Goal: Use online tool/utility: Use online tool/utility

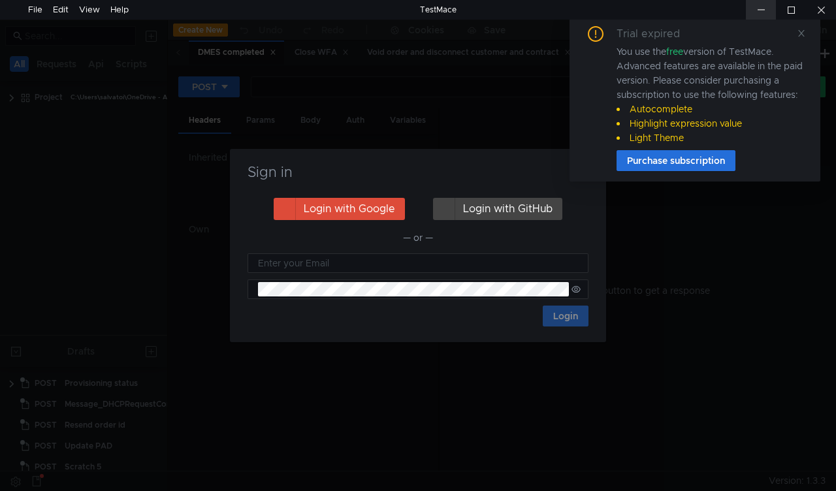
click at [753, 7] on div at bounding box center [761, 10] width 30 height 20
click at [806, 31] on div "Trial expired You use the free version of TestMace. Advanced features are avail…" at bounding box center [694, 99] width 251 height 166
click at [798, 31] on icon at bounding box center [801, 33] width 9 height 9
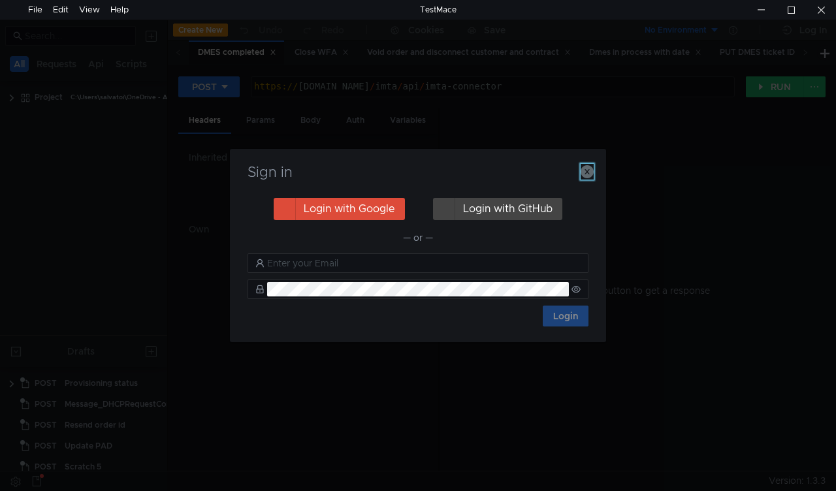
click at [590, 174] on icon "button" at bounding box center [587, 171] width 13 height 13
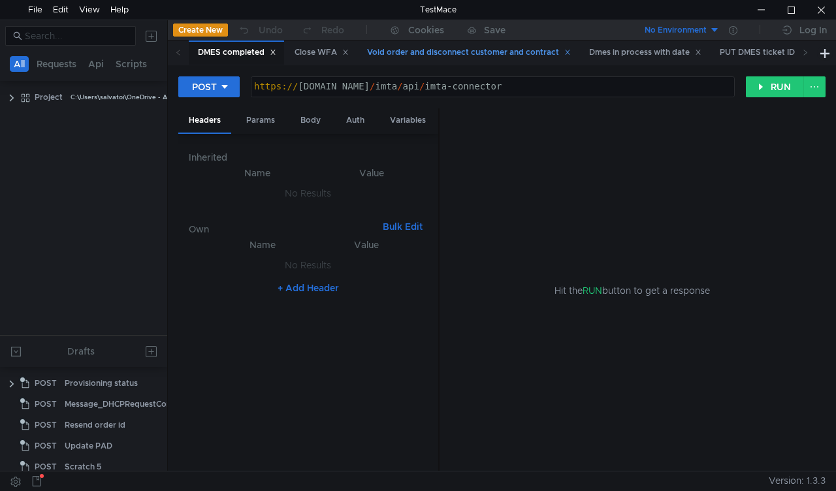
click at [464, 61] on div "Void order and disconnect customer and contract" at bounding box center [468, 52] width 221 height 24
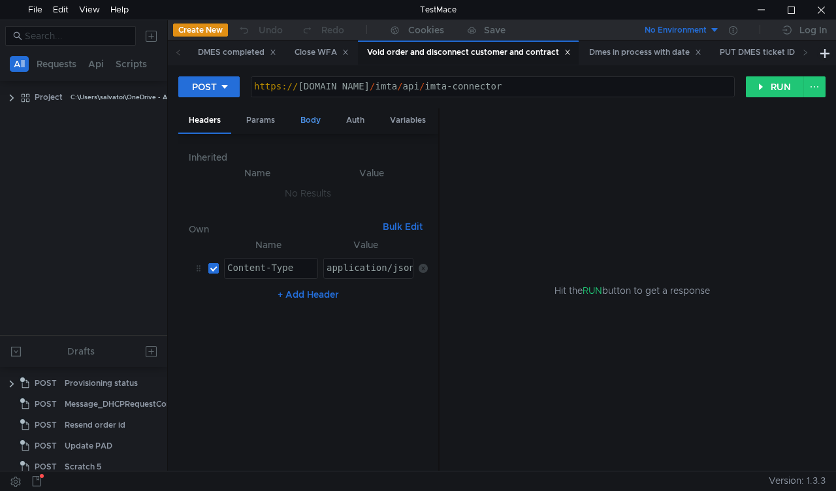
click at [311, 119] on div "Body" at bounding box center [310, 120] width 41 height 24
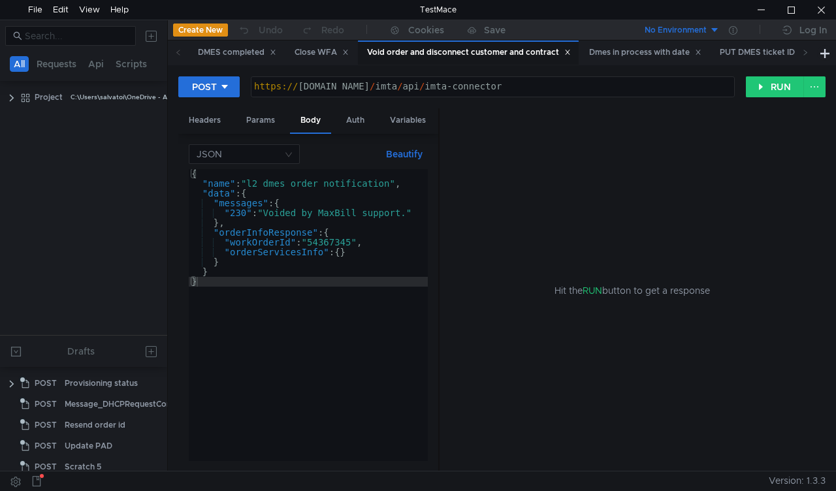
click at [332, 240] on div "{ "name" : "l2_dmes_order_notification" , "data" : { "messages" : { "230" : "Vo…" at bounding box center [308, 324] width 239 height 311
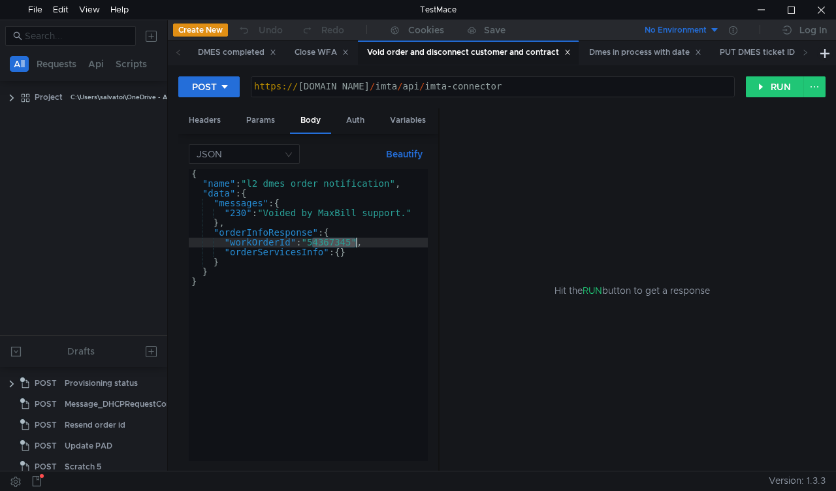
click at [332, 240] on div "{ "name" : "l2_dmes_order_notification" , "data" : { "messages" : { "230" : "Vo…" at bounding box center [308, 324] width 239 height 311
paste textarea "75032"
type textarea ""workOrderId": "54750325","
click at [771, 85] on button "RUN" at bounding box center [775, 86] width 58 height 21
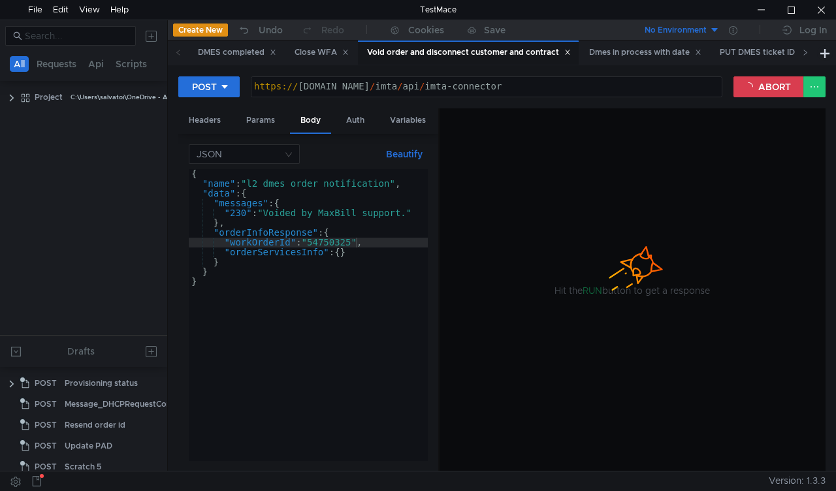
click at [804, 55] on icon at bounding box center [805, 52] width 7 height 7
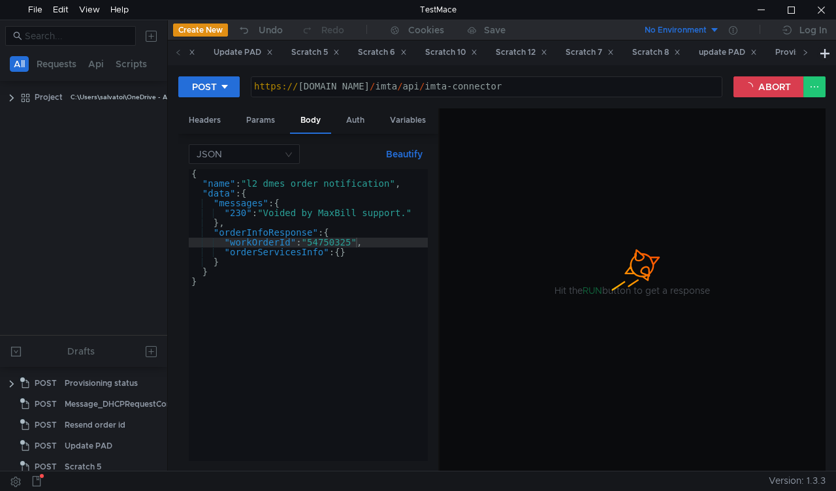
click at [804, 55] on icon at bounding box center [805, 52] width 7 height 7
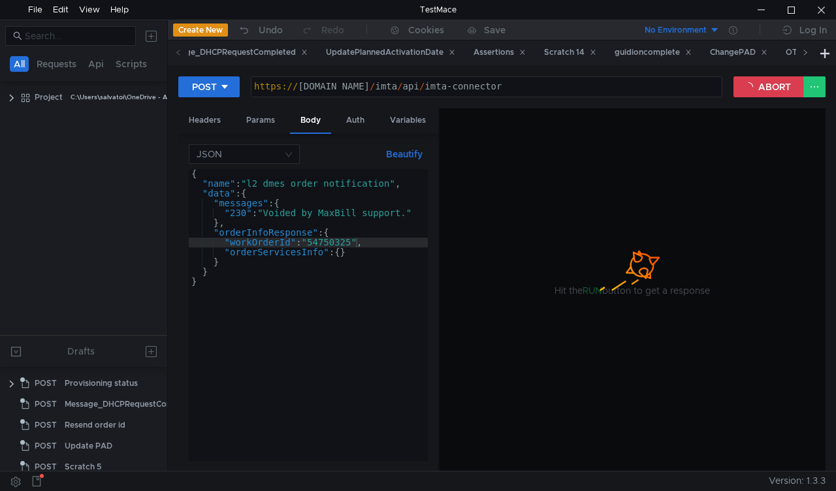
click at [804, 55] on icon at bounding box center [805, 52] width 7 height 7
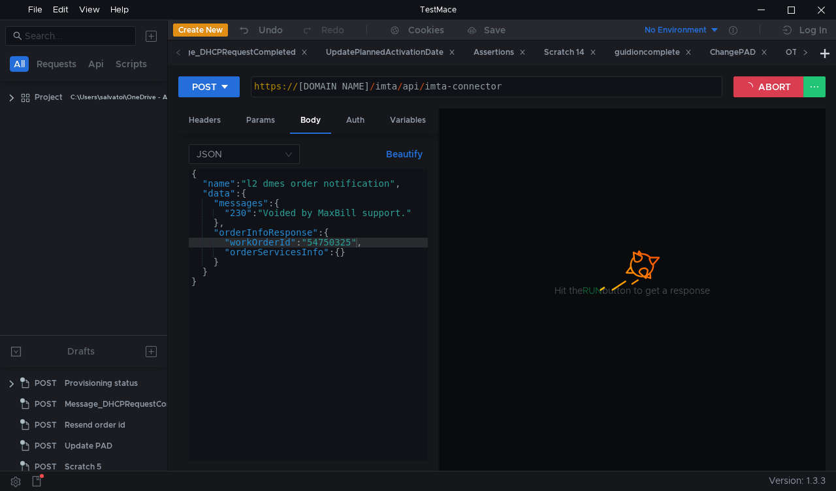
click at [804, 55] on icon at bounding box center [805, 52] width 7 height 7
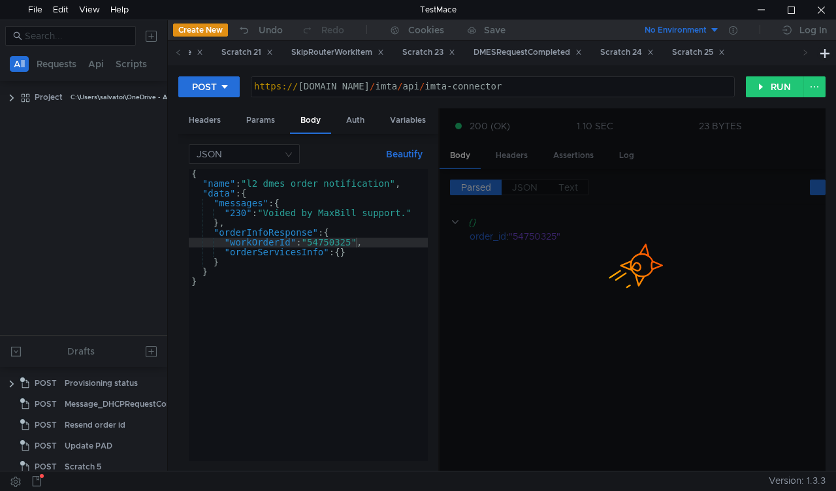
click at [804, 55] on icon at bounding box center [805, 52] width 7 height 7
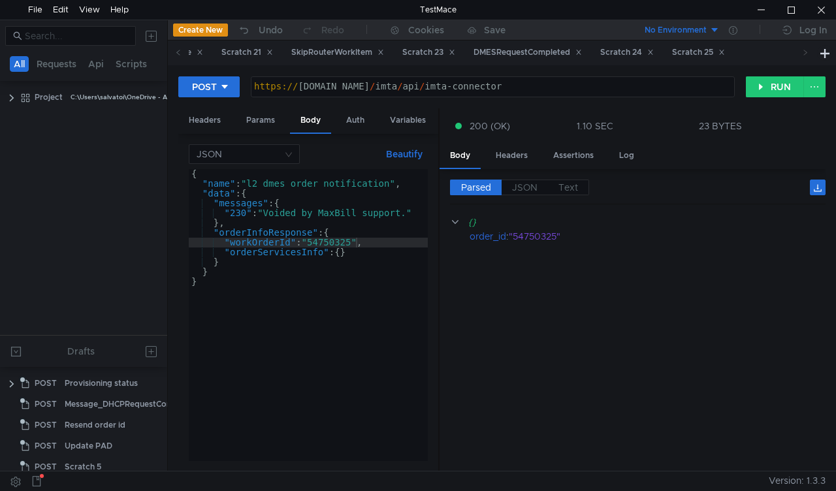
click at [804, 55] on icon at bounding box center [805, 52] width 7 height 7
click at [654, 49] on div "Scratch 24" at bounding box center [627, 53] width 54 height 14
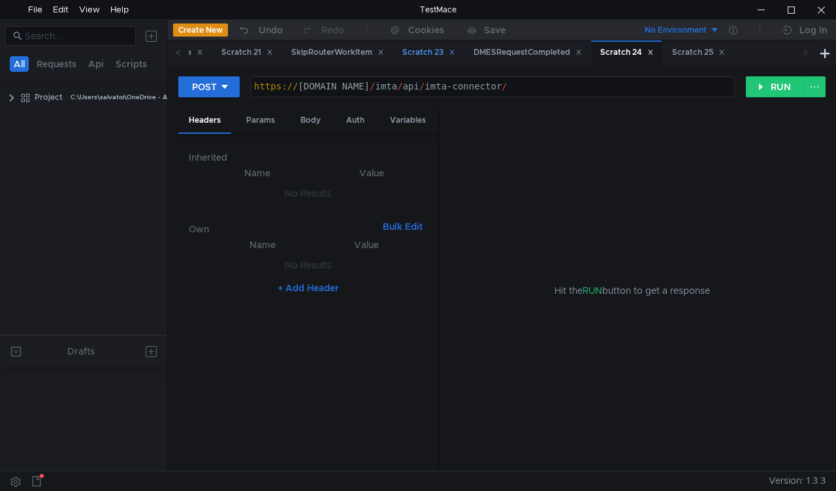
scroll to position [514, 0]
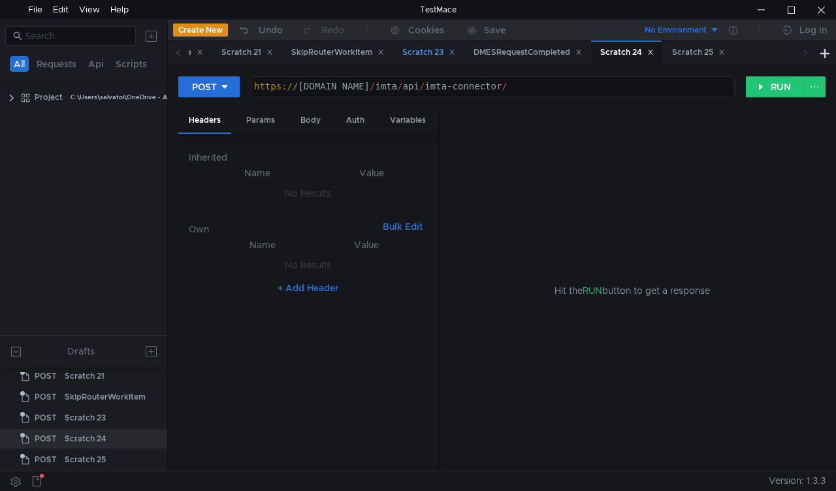
click at [455, 49] on div "Scratch 23" at bounding box center [428, 53] width 53 height 14
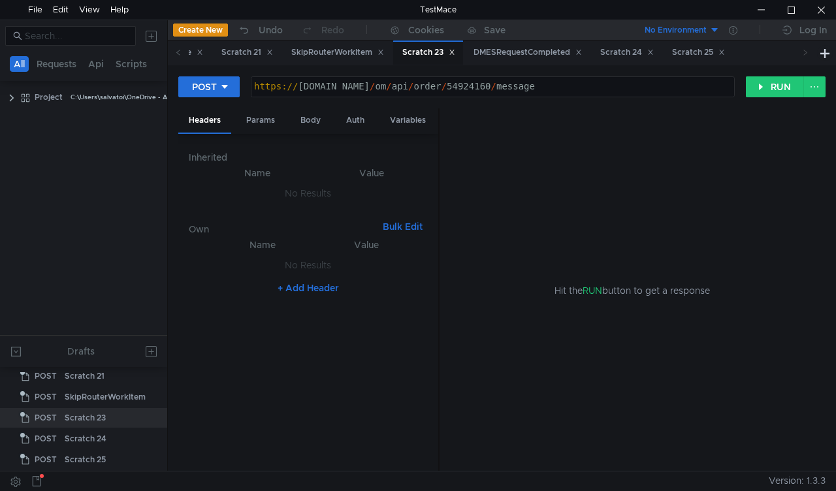
click at [447, 91] on div "https:// mbx.dfni.nl / om / api / order / 54924160 / message" at bounding box center [492, 96] width 483 height 29
paste textarea "750325"
type textarea "https://mbx.dfni.nl/om/api/order/54750325/message"
click at [304, 108] on form "POST https://mbx.dfni.nl/om/api/order/54750325/message https:// mbx.dfni.nl / o…" at bounding box center [501, 273] width 647 height 395
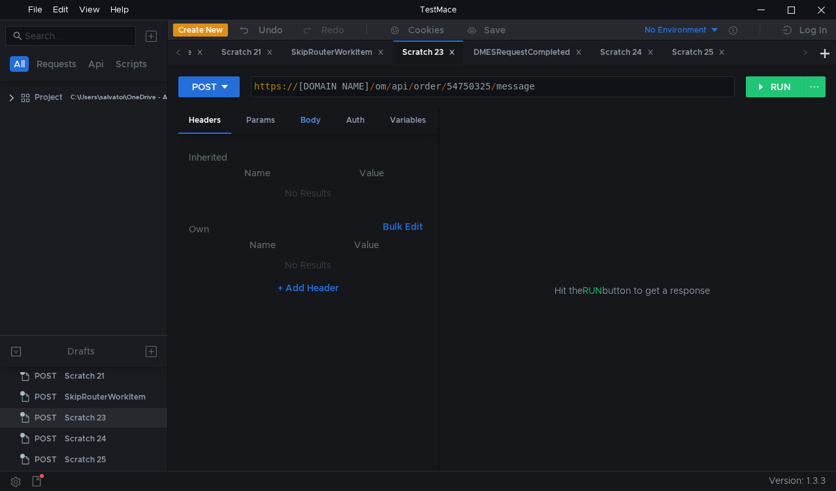
click at [306, 116] on div "Body" at bounding box center [310, 120] width 41 height 24
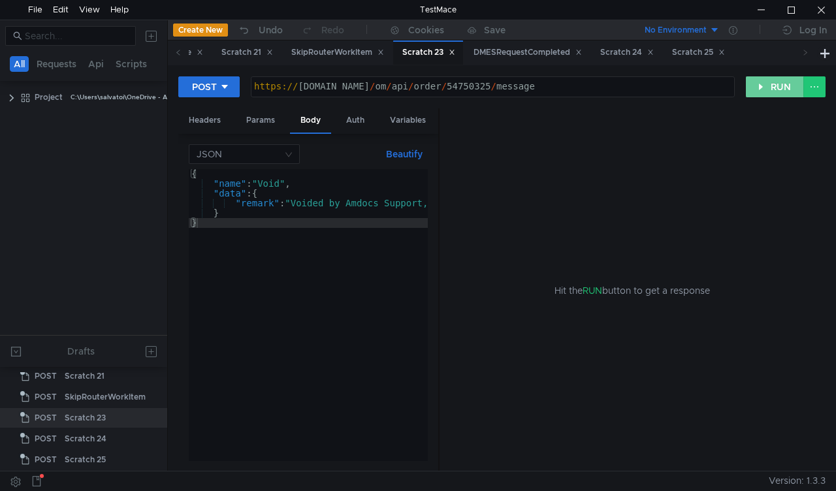
click at [769, 87] on button "RUN" at bounding box center [775, 86] width 58 height 21
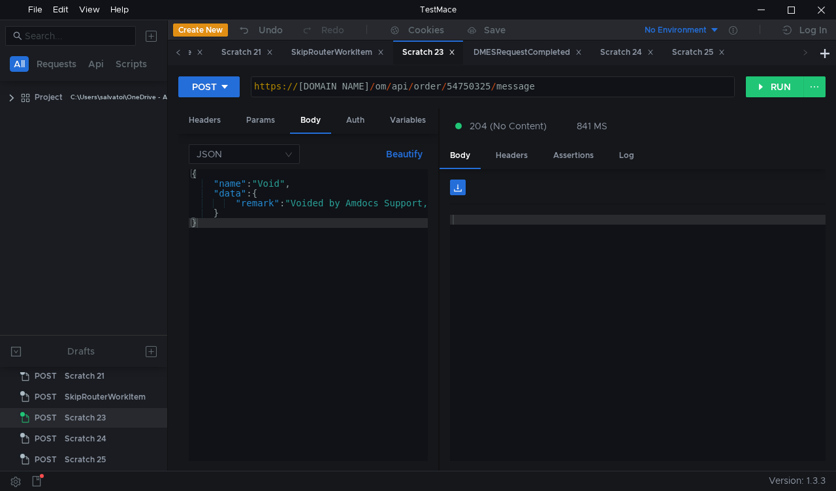
click at [178, 55] on icon at bounding box center [178, 52] width 7 height 7
click at [177, 55] on icon at bounding box center [178, 52] width 7 height 7
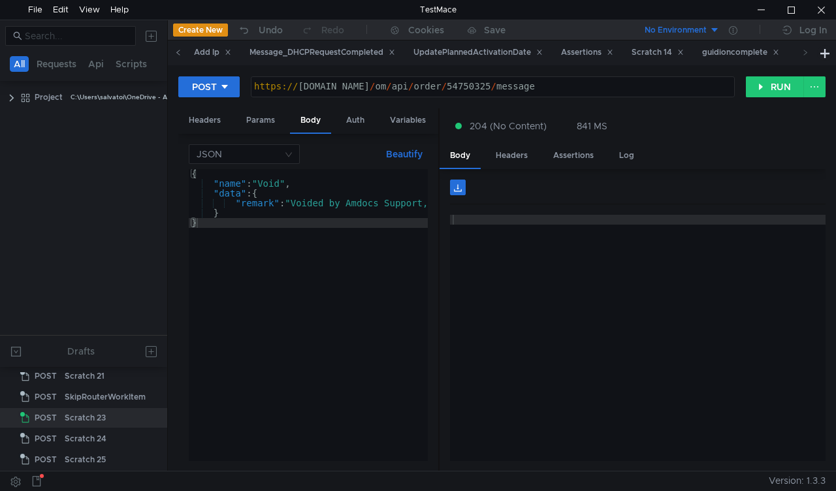
click at [177, 55] on icon at bounding box center [178, 52] width 7 height 7
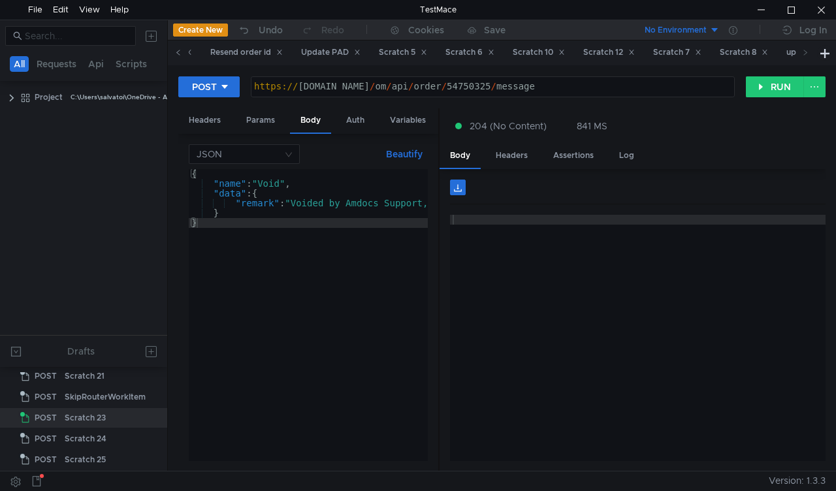
click at [177, 55] on icon at bounding box center [178, 52] width 7 height 7
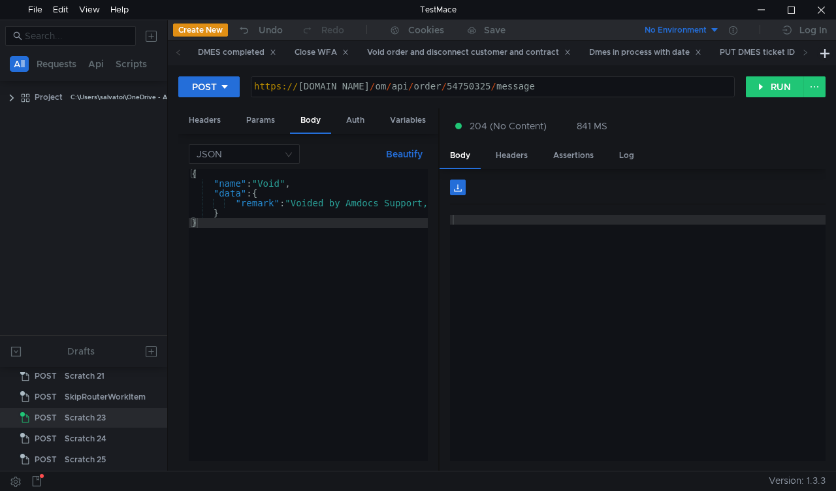
click at [177, 55] on icon at bounding box center [178, 52] width 7 height 7
click at [326, 46] on div "Close WFA" at bounding box center [321, 53] width 54 height 14
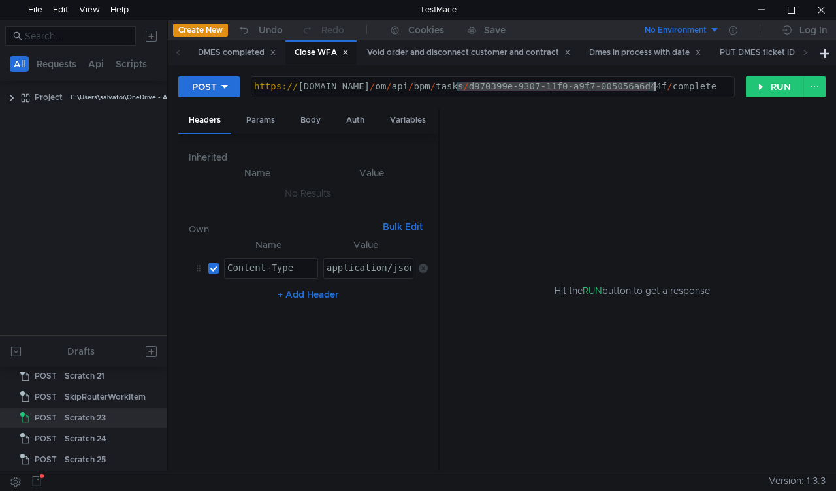
drag, startPoint x: 456, startPoint y: 84, endPoint x: 654, endPoint y: 84, distance: 197.2
click at [654, 84] on div "https:// mbx.dfni.nl / om / api / bpm / tasks / d970399e-9307-11f0-a9f7-005056a…" at bounding box center [492, 96] width 483 height 29
paste textarea "2b8657c3-9395-11f0-a2c6-005056a636e"
type textarea "https://mbx.dfni.nl/om/api/bpm/tasks/2b8657c3-9395-11f0-a2c6-005056a636ef/compl…"
click at [772, 89] on button "RUN" at bounding box center [775, 86] width 58 height 21
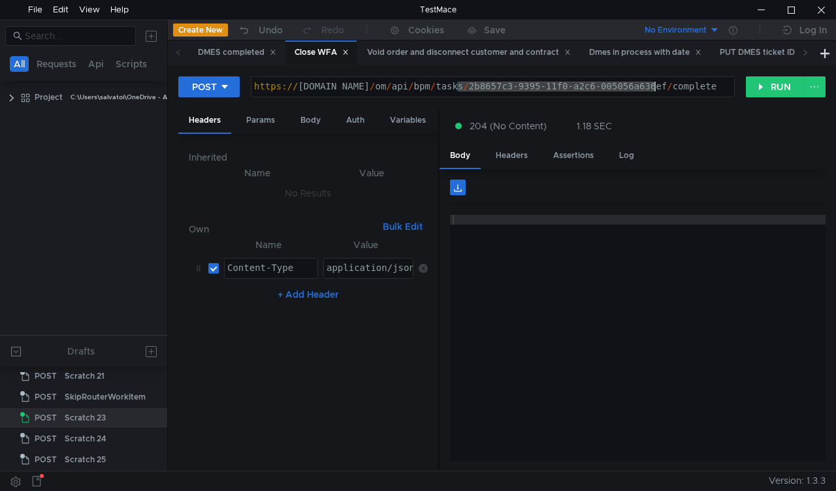
drag, startPoint x: 456, startPoint y: 84, endPoint x: 653, endPoint y: 87, distance: 196.6
click at [653, 87] on div "https:// mbx.dfni.nl / om / api / bpm / tasks / 2b8657c3-9395-11f0-a2c6-005056a…" at bounding box center [492, 96] width 483 height 29
paste textarea "5a1a849f-9396-11f0-a9f7-005056a6d44"
type textarea "https://mbx.dfni.nl/om/api/bpm/tasks/5a1a849f-9396-11f0-a9f7-005056a6d44f/compl…"
click at [758, 87] on button "RUN" at bounding box center [775, 86] width 58 height 21
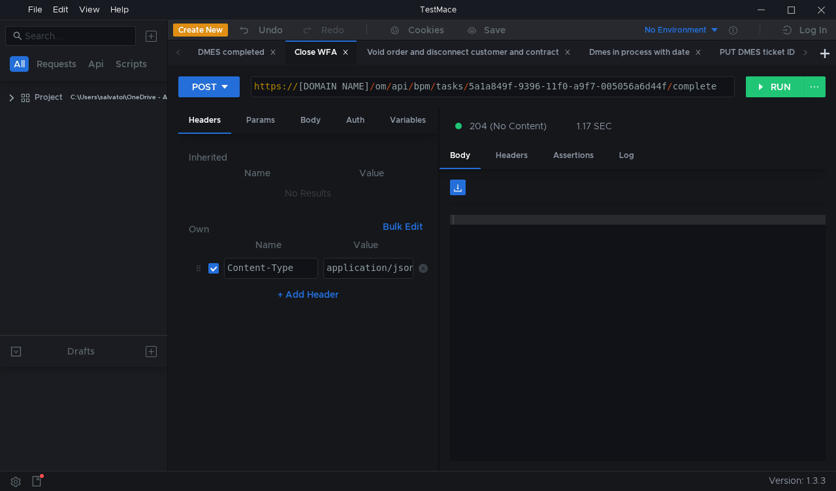
scroll to position [514, 0]
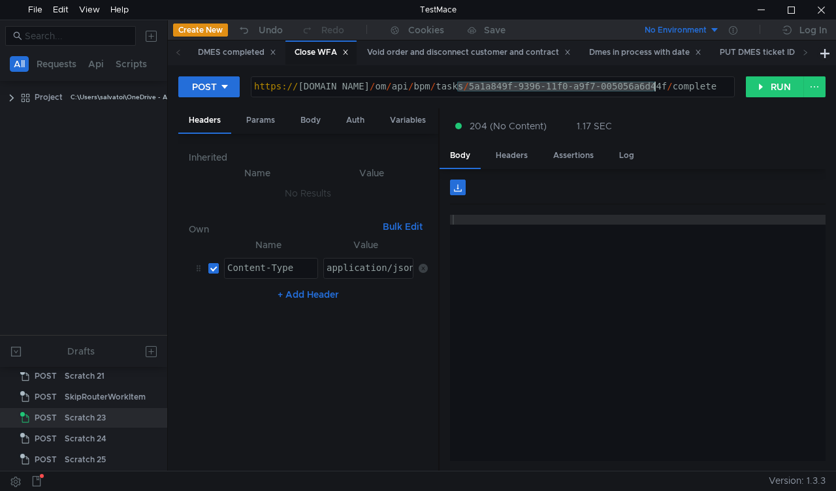
drag, startPoint x: 454, startPoint y: 87, endPoint x: 654, endPoint y: 93, distance: 199.2
click at [654, 93] on div "https:// mbx.dfni.nl / om / api / bpm / tasks / 5a1a849f-9396-11f0-a9f7-005056a…" at bounding box center [492, 96] width 483 height 29
paste textarea "fd5e5328-9396-11f0-a5df-005056a66d6a"
click at [771, 88] on button "RUN" at bounding box center [775, 86] width 58 height 21
drag, startPoint x: 456, startPoint y: 85, endPoint x: 654, endPoint y: 87, distance: 197.2
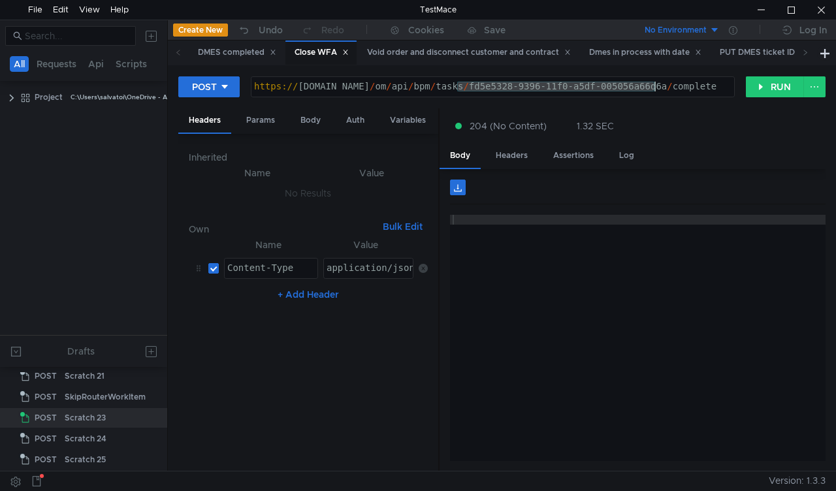
click at [654, 87] on div "https:// mbx.dfni.nl / om / api / bpm / tasks / fd5e5328-9396-11f0-a5df-005056a…" at bounding box center [492, 96] width 483 height 29
paste textarea "b7d60db-939a-11f0-a9f7-005056a6d44f"
click at [761, 88] on button "RUN" at bounding box center [775, 86] width 58 height 21
drag, startPoint x: 457, startPoint y: 86, endPoint x: 656, endPoint y: 83, distance: 198.5
click at [656, 83] on div "https:// mbx.dfni.nl / om / api / bpm / tasks / fb7d60db-939a-11f0-a9f7-005056a…" at bounding box center [492, 96] width 483 height 29
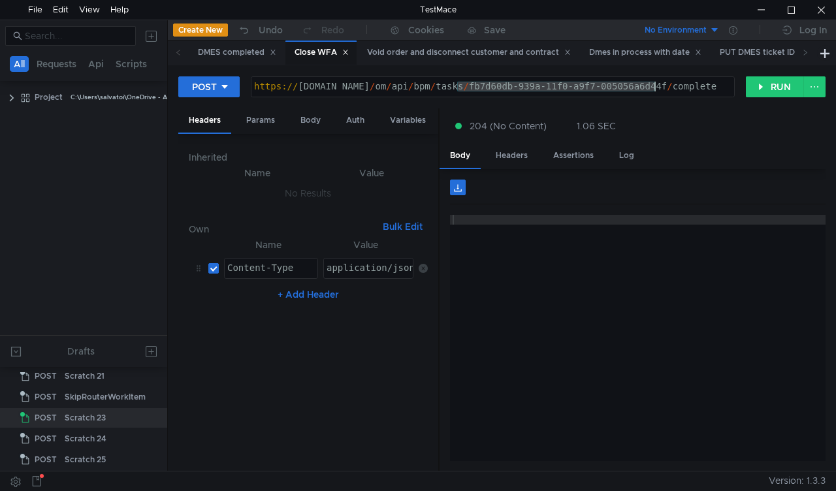
paste textarea "1b817c68-939b"
type textarea "https://mbx.dfni.nl/om/api/bpm/tasks/1b817c68-939b-11f0-a9f7-005056a6d44f/compl…"
click at [753, 87] on button "RUN" at bounding box center [775, 86] width 58 height 21
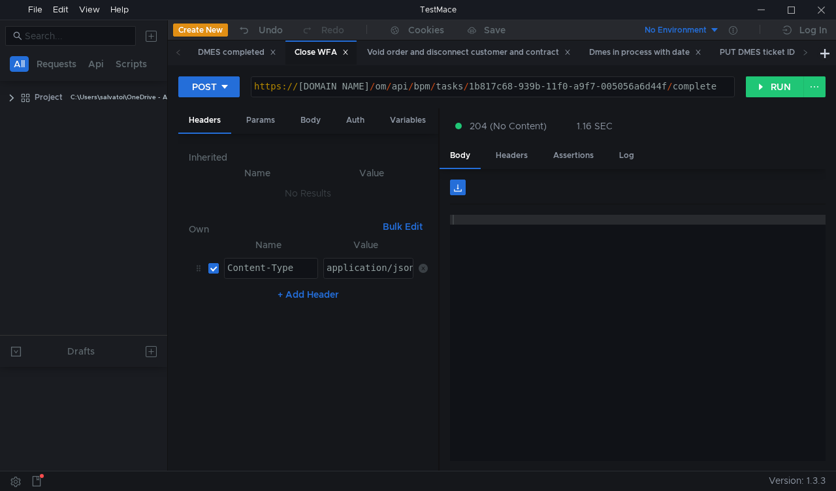
scroll to position [514, 0]
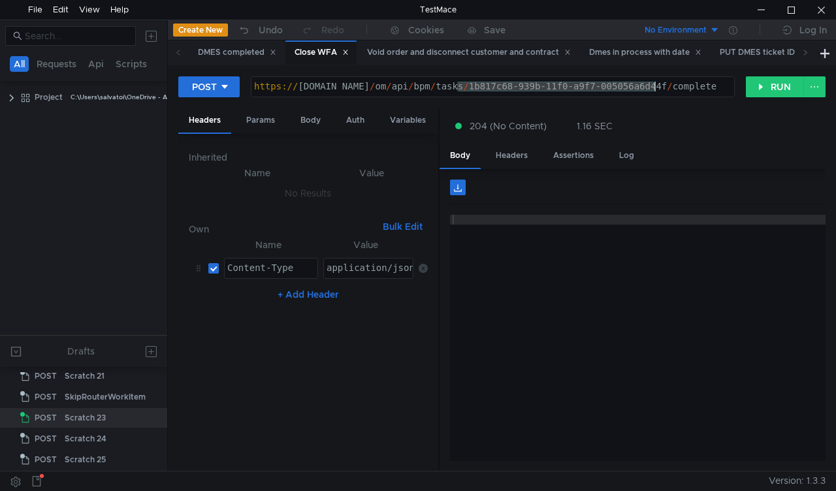
drag, startPoint x: 522, startPoint y: 91, endPoint x: 656, endPoint y: 88, distance: 133.2
click at [656, 88] on div "https:// mbx.dfni.nl / om / api / bpm / tasks / 1b817c68-939b-11f0-a9f7-005056a…" at bounding box center [492, 87] width 483 height 20
paste textarea "98d85909-9399-11f0-a5df-005056a66d6a"
type textarea "[URL][DOMAIN_NAME]"
click at [767, 85] on button "RUN" at bounding box center [775, 86] width 58 height 21
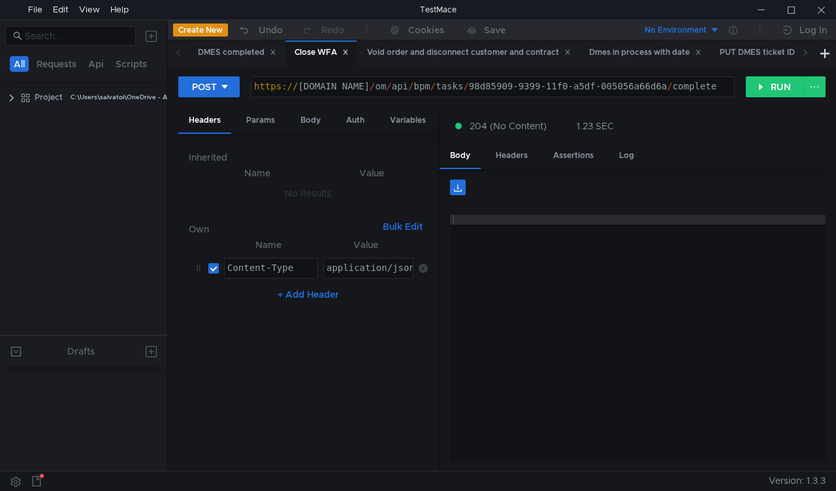
scroll to position [514, 0]
